Goal: Task Accomplishment & Management: Manage account settings

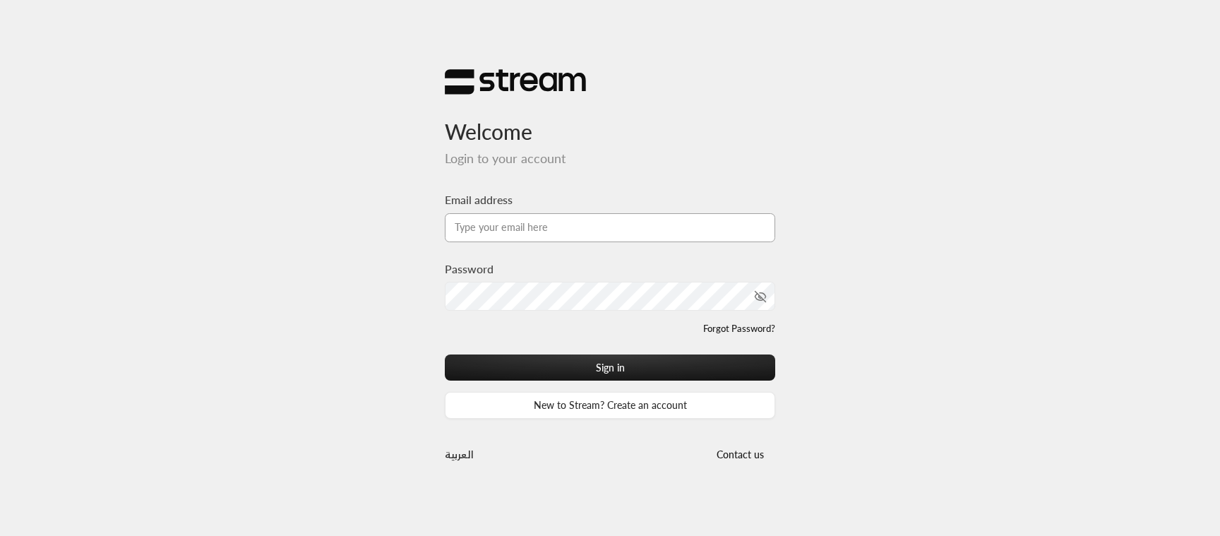
click at [573, 236] on input "Email address" at bounding box center [610, 227] width 330 height 29
type input "[EMAIL_ADDRESS][DOMAIN_NAME]"
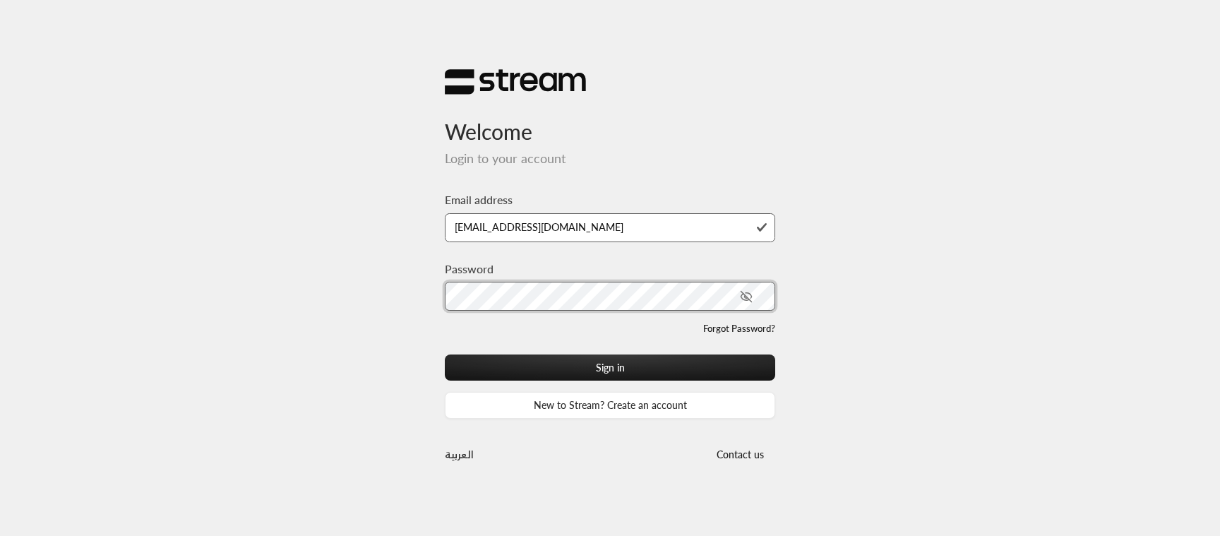
click at [445, 354] on button "Sign in" at bounding box center [610, 367] width 330 height 26
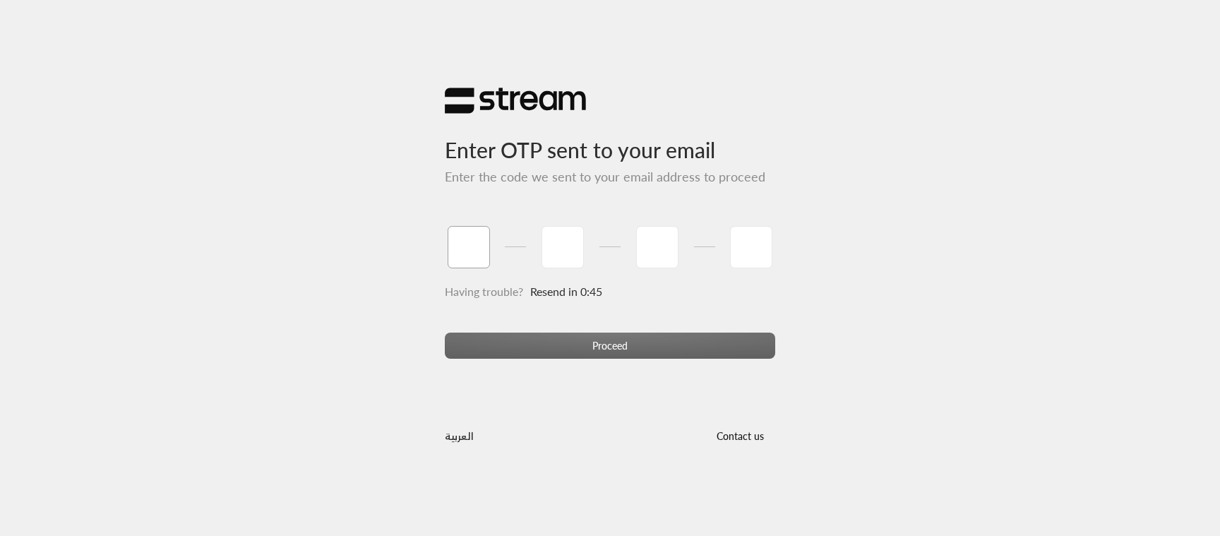
type input "8"
type input "6"
type input "2"
